Goal: Task Accomplishment & Management: Use online tool/utility

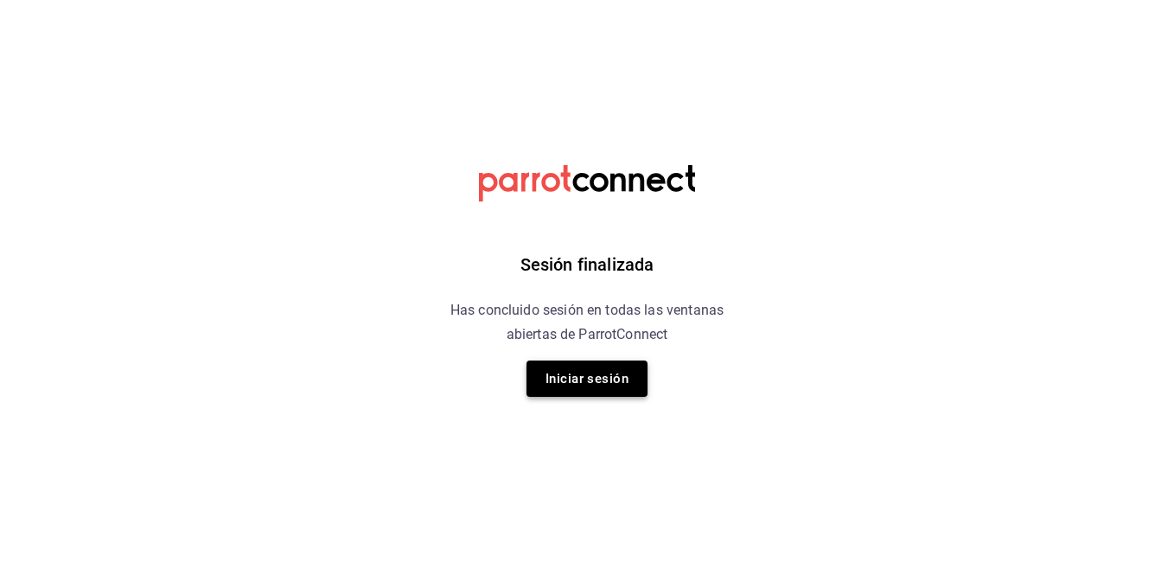
click at [595, 364] on button "Iniciar sesión" at bounding box center [587, 379] width 121 height 36
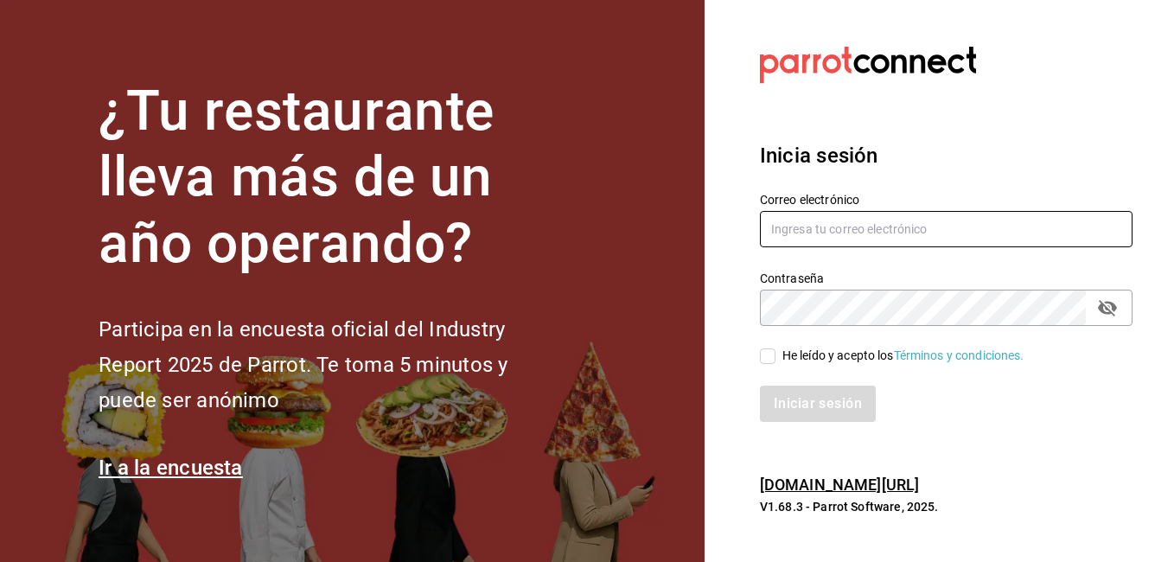
type input "[PERSON_NAME][EMAIL_ADDRESS][PERSON_NAME][DOMAIN_NAME]"
click at [773, 348] on input "He leído y acepto los Términos y condiciones." at bounding box center [768, 356] width 16 height 16
checkbox input "true"
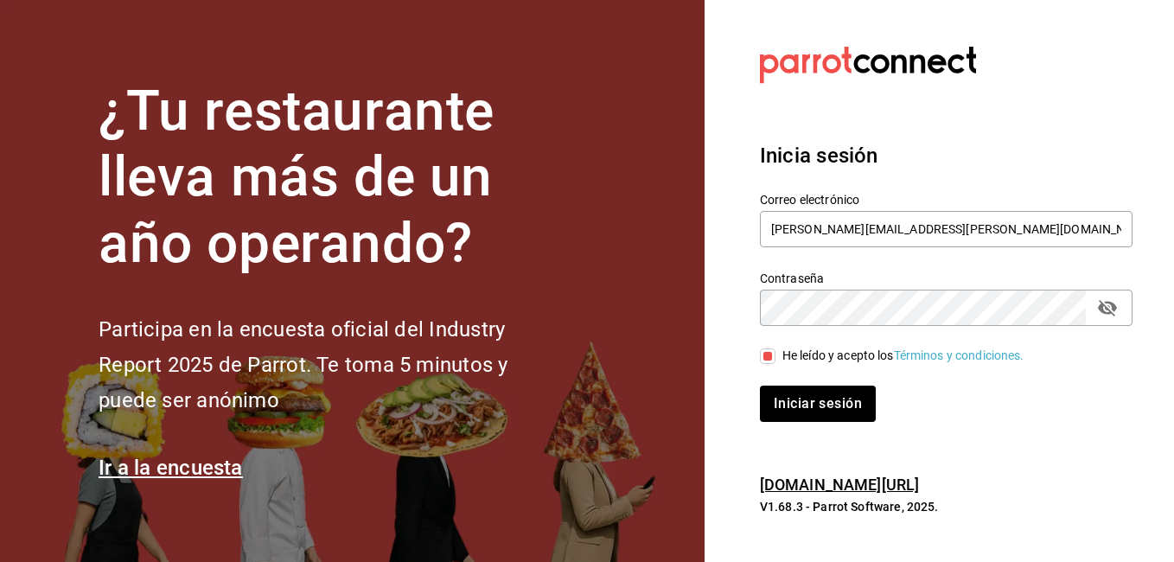
click at [785, 385] on div "Iniciar sesión" at bounding box center [935, 393] width 393 height 57
click at [791, 395] on button "Iniciar sesión" at bounding box center [819, 404] width 118 height 36
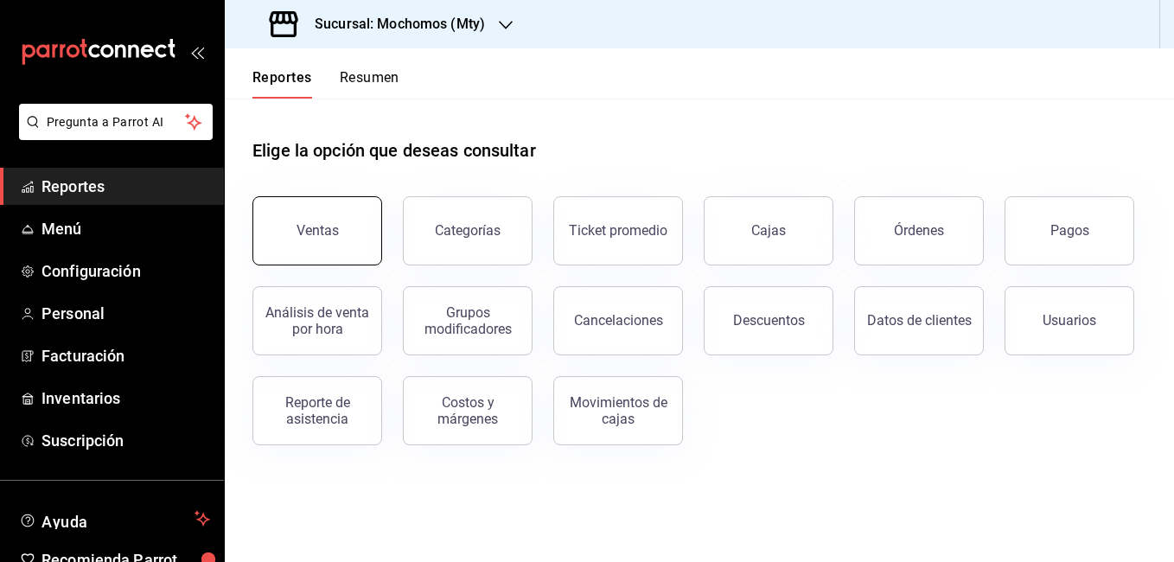
click at [333, 233] on div "Ventas" at bounding box center [318, 230] width 42 height 16
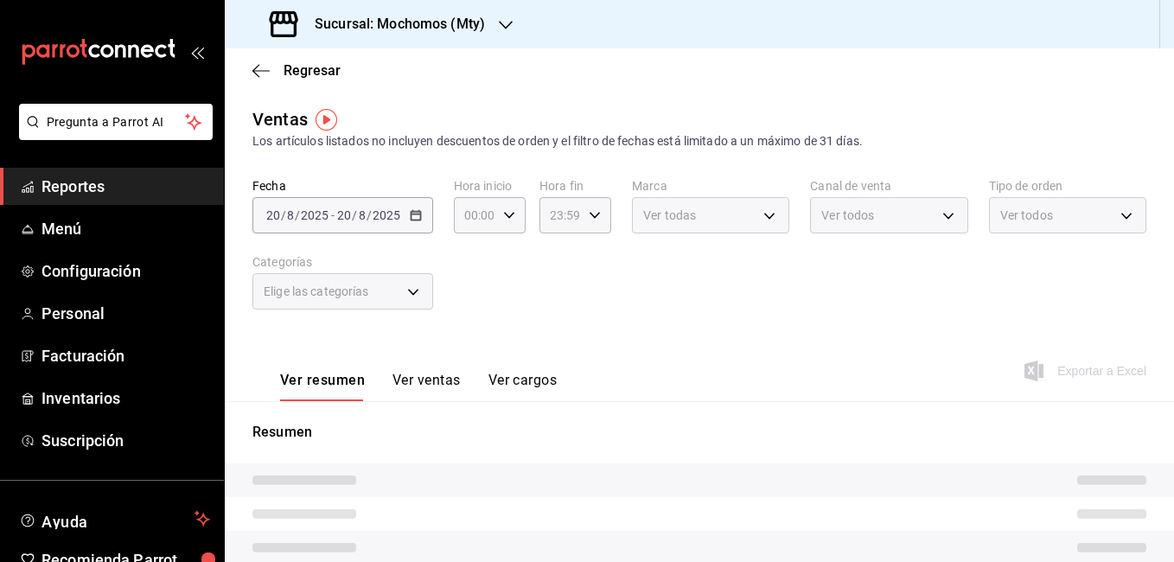
click at [476, 25] on h3 "Sucursal: Mochomos (Mty)" at bounding box center [393, 24] width 184 height 21
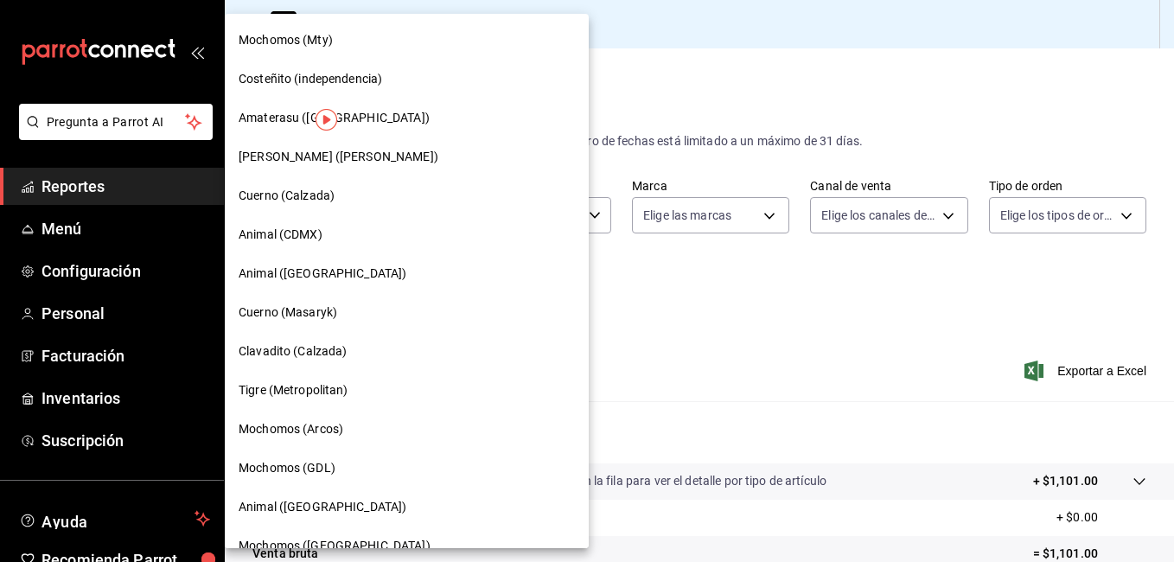
click at [335, 275] on div "Animal (St Regis)" at bounding box center [407, 274] width 336 height 18
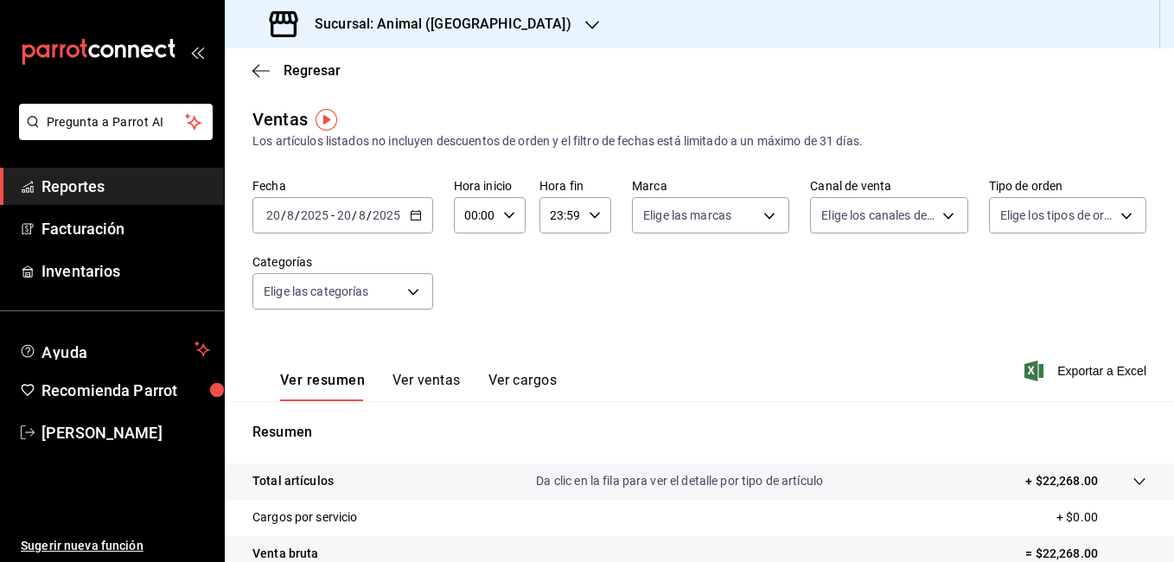
click at [355, 218] on span "/" at bounding box center [354, 215] width 5 height 14
click at [272, 75] on span "Regresar" at bounding box center [296, 70] width 88 height 16
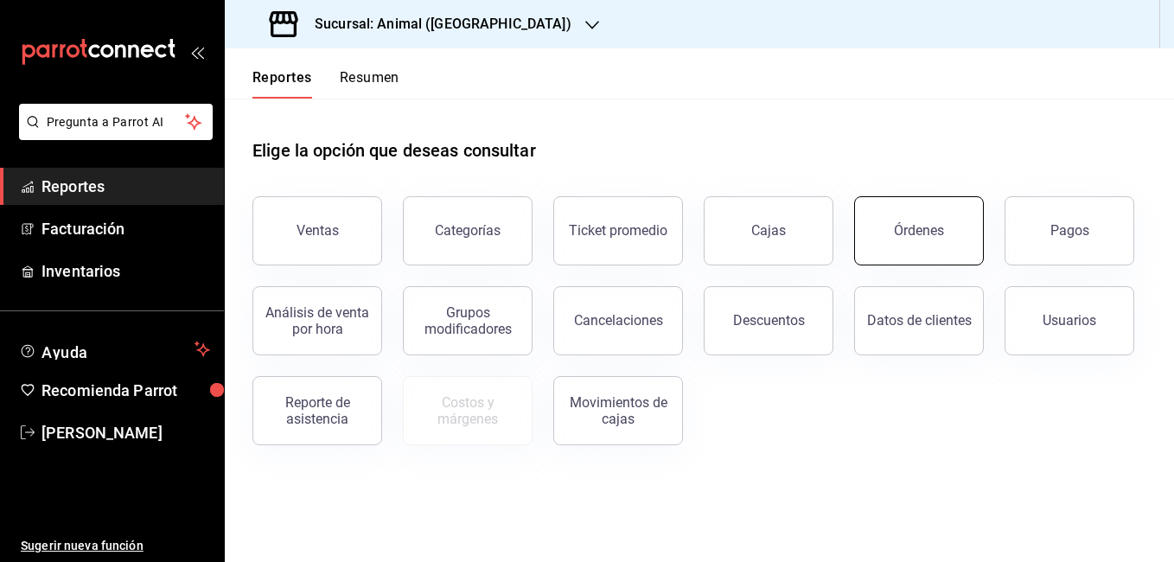
click at [928, 227] on div "Órdenes" at bounding box center [919, 230] width 50 height 16
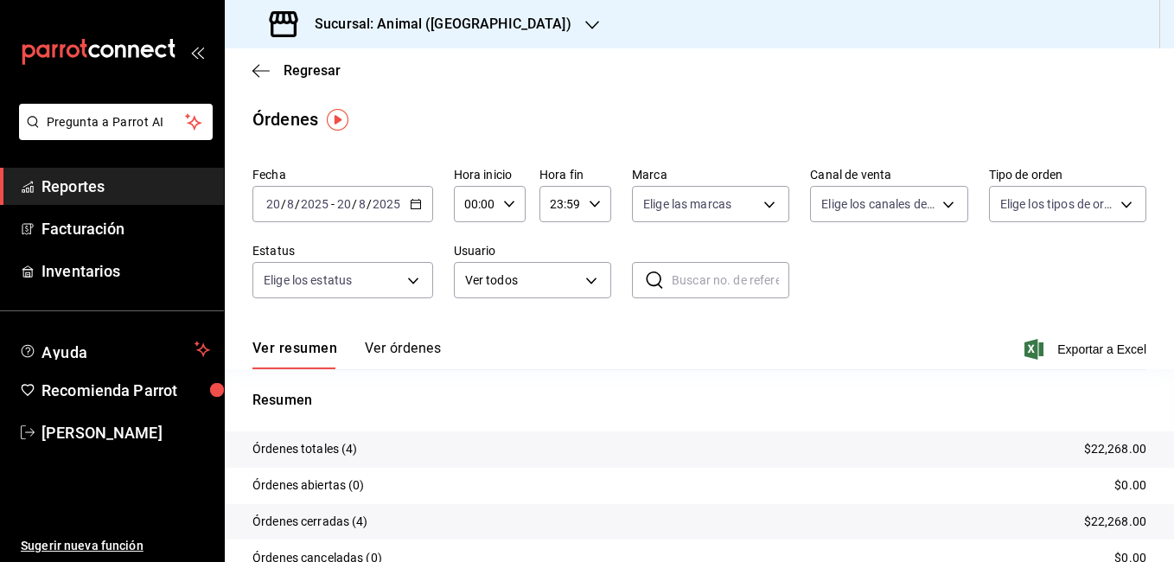
click at [351, 207] on input "20" at bounding box center [344, 204] width 16 height 14
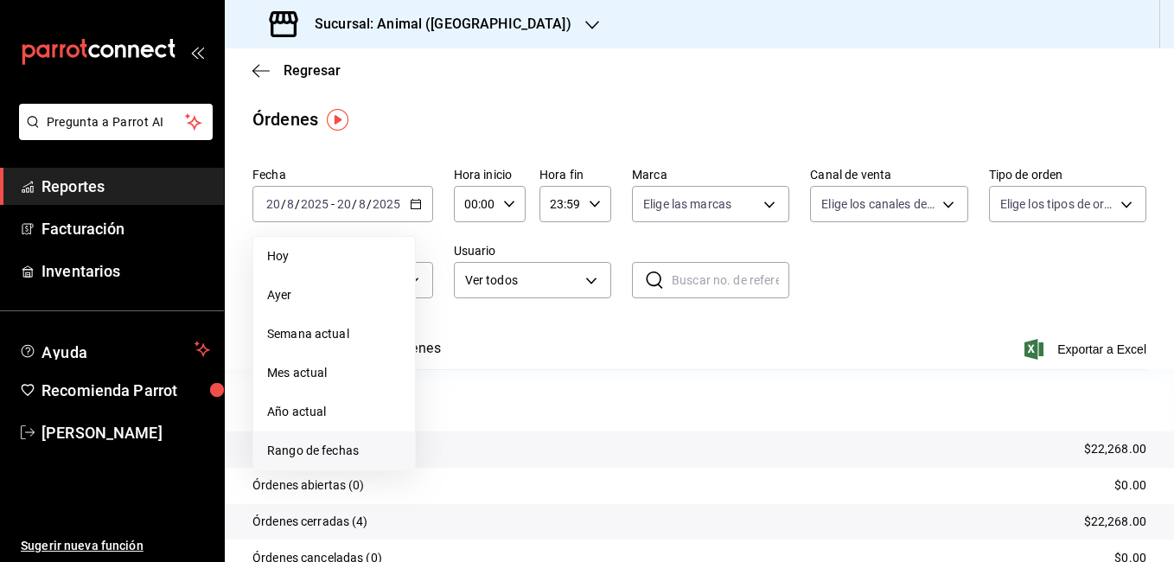
click at [336, 450] on span "Rango de fechas" at bounding box center [334, 451] width 134 height 18
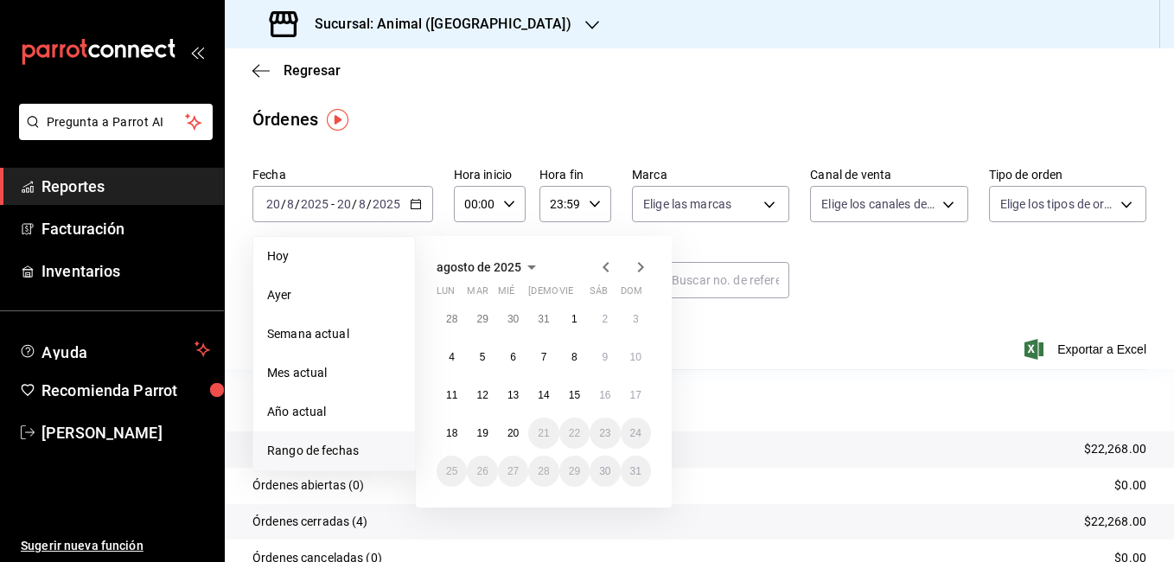
click at [607, 263] on icon "button" at bounding box center [606, 267] width 6 height 10
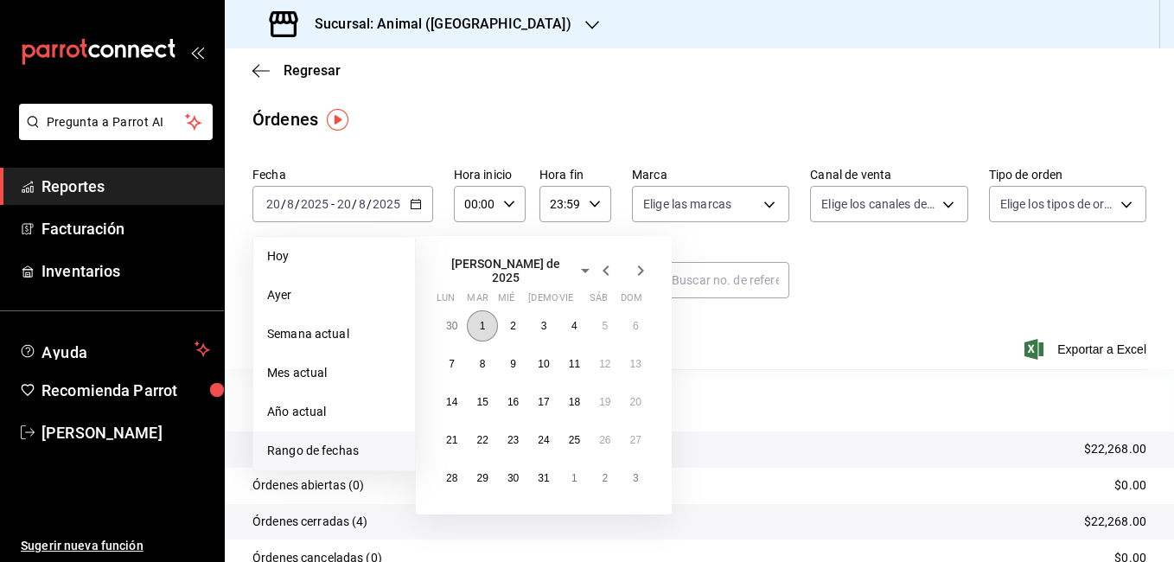
click at [477, 329] on button "1" at bounding box center [482, 325] width 30 height 31
click at [542, 474] on abbr "31" at bounding box center [543, 478] width 11 height 12
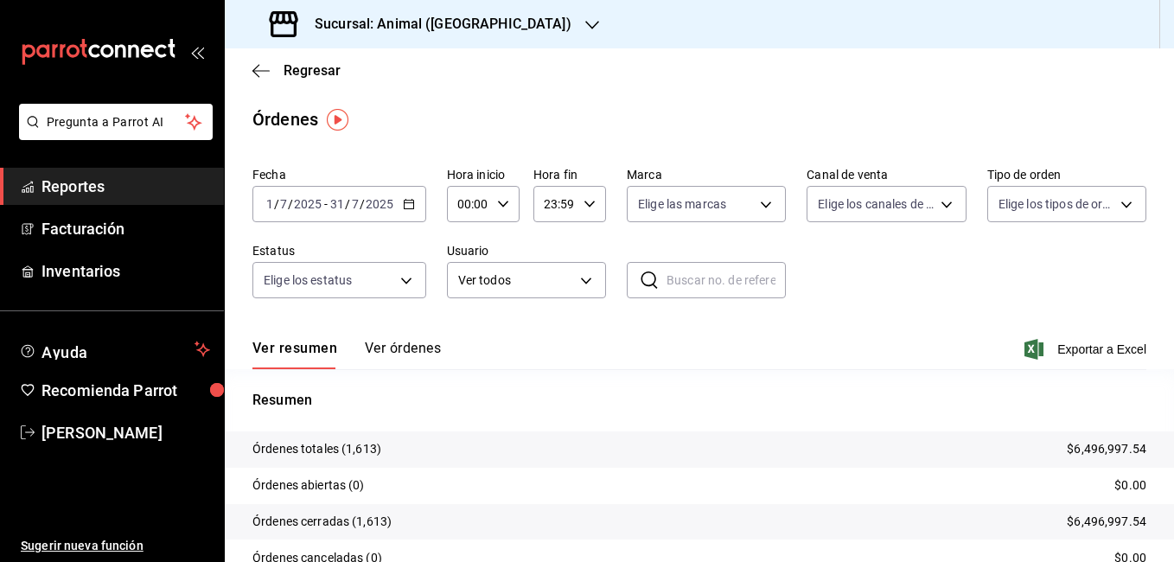
click at [1044, 360] on div "Ver resumen Ver órdenes Exportar a Excel" at bounding box center [699, 344] width 894 height 50
click at [1068, 348] on span "Exportar a Excel" at bounding box center [1087, 349] width 118 height 21
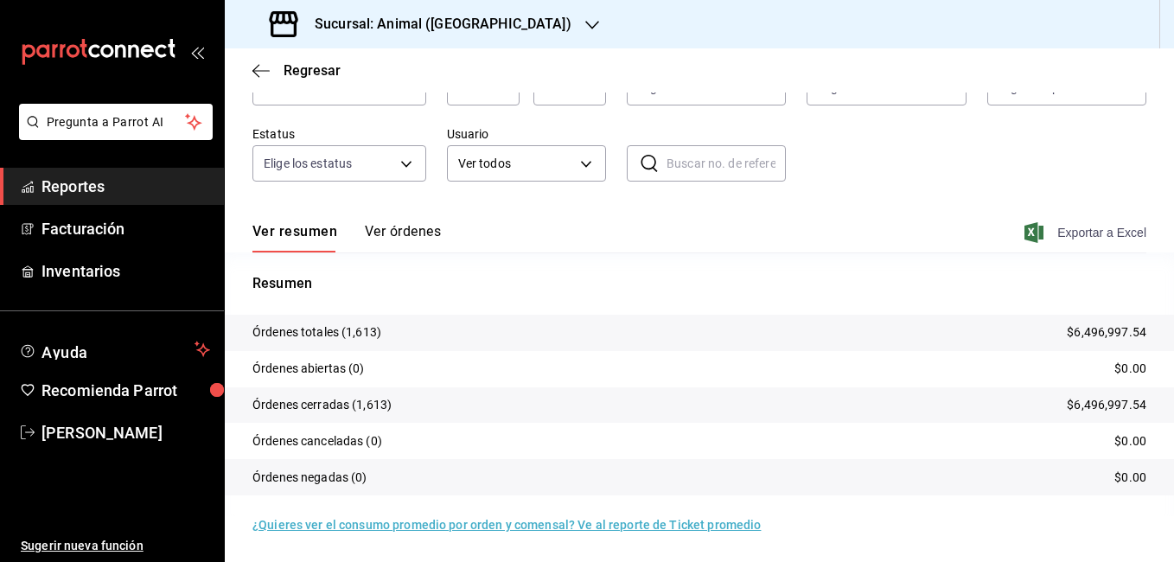
click at [1067, 233] on span "Exportar a Excel" at bounding box center [1087, 232] width 118 height 21
click at [382, 245] on button "Ver órdenes" at bounding box center [403, 237] width 76 height 29
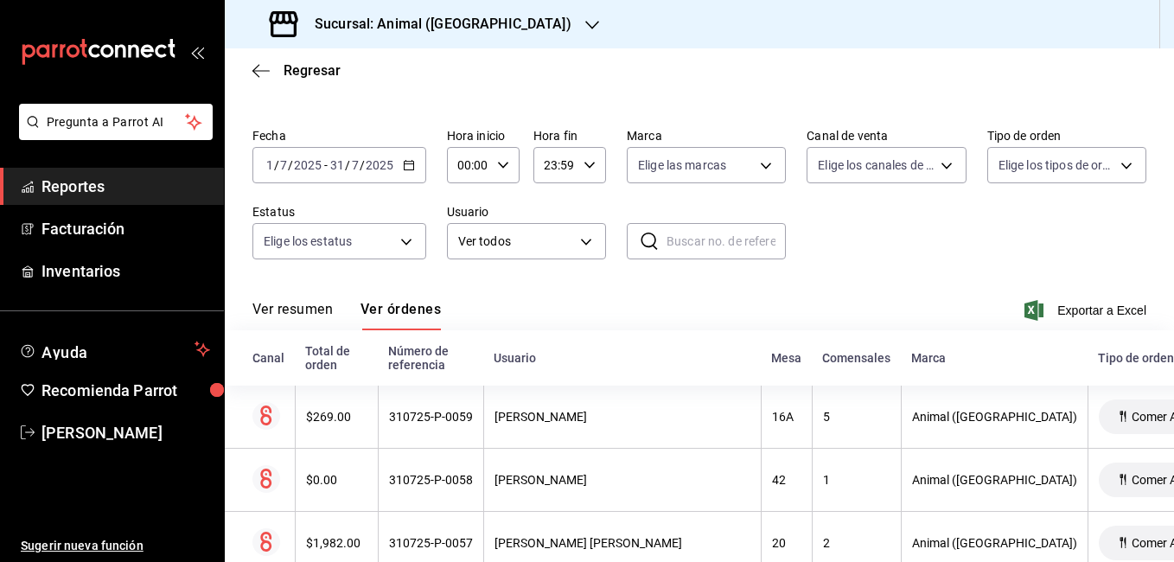
scroll to position [117, 0]
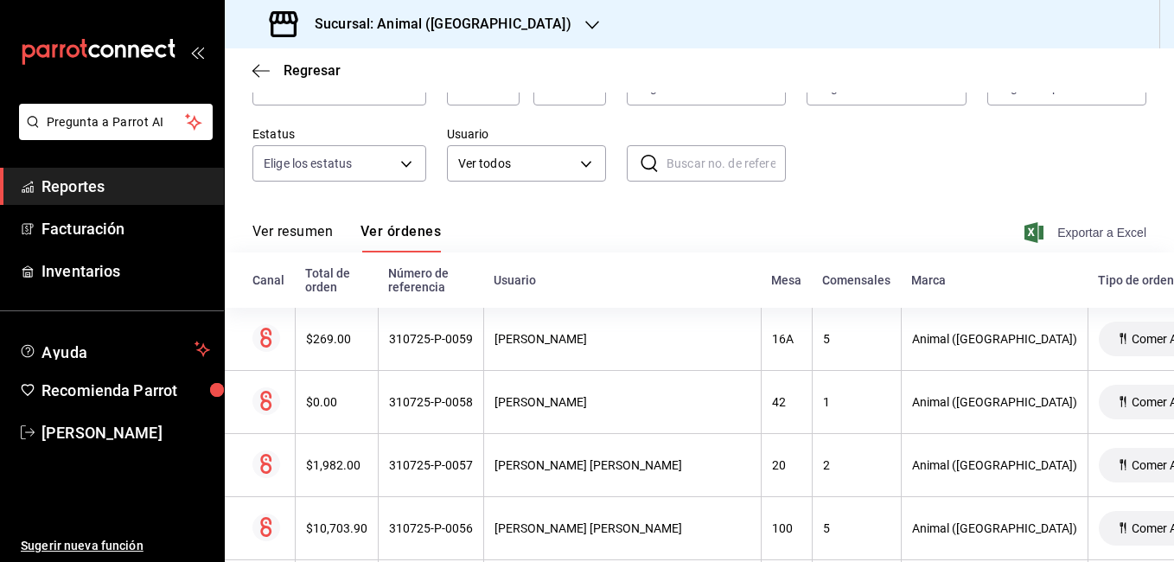
click at [1060, 236] on span "Exportar a Excel" at bounding box center [1087, 232] width 118 height 21
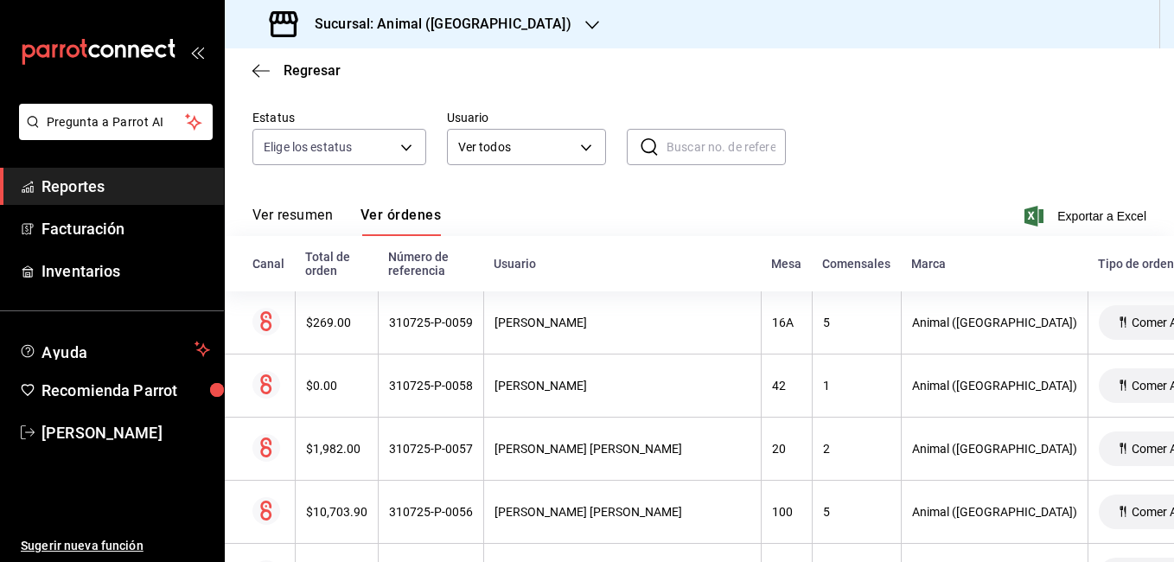
scroll to position [134, 0]
